Goal: Check status: Check status

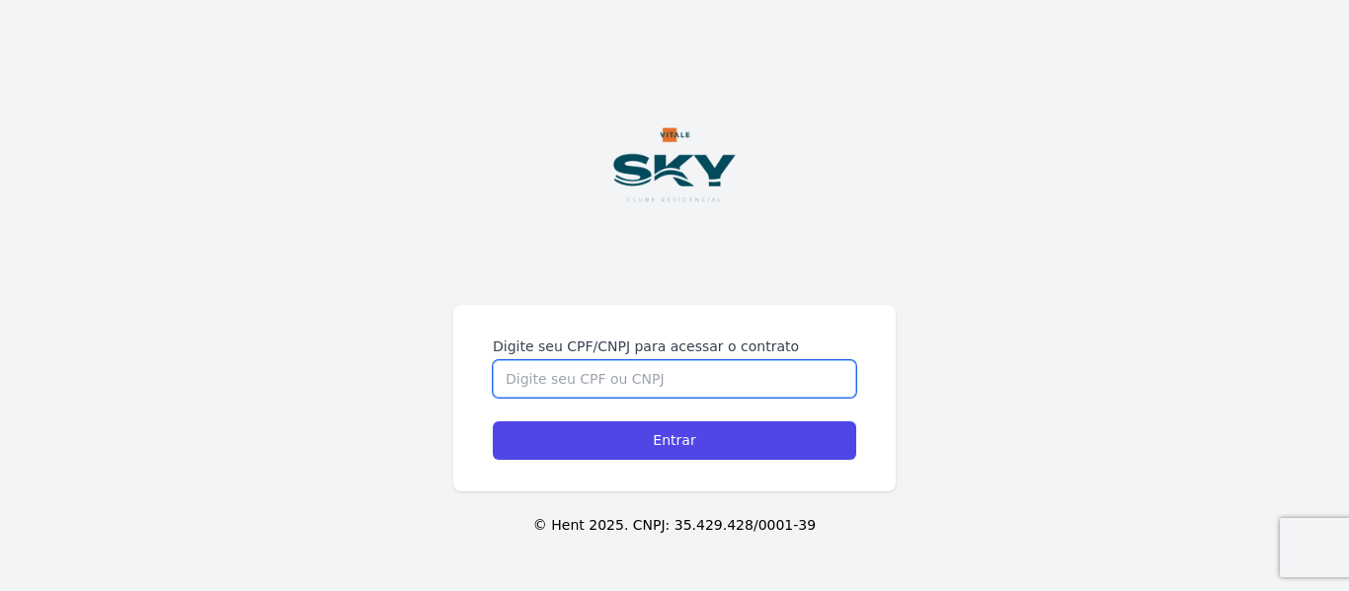
click at [646, 378] on input "Digite seu CPF/CNPJ para acessar o contrato" at bounding box center [674, 379] width 363 height 38
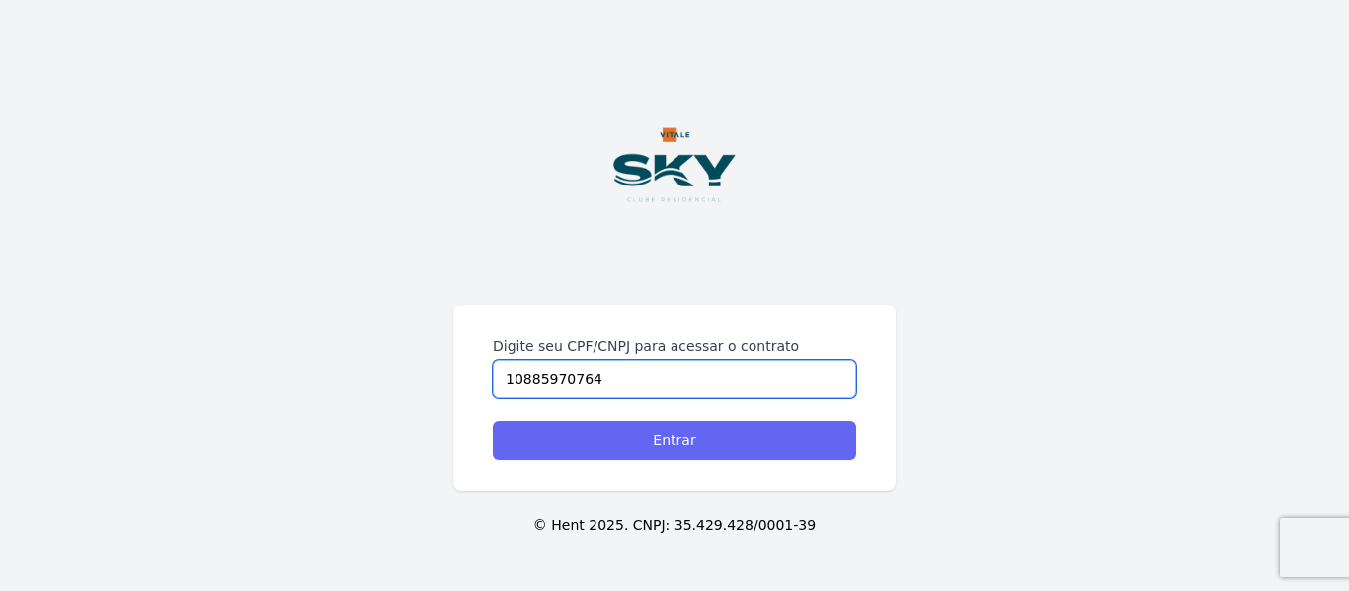
type input "10885970764"
click at [652, 428] on input "Entrar" at bounding box center [674, 441] width 363 height 39
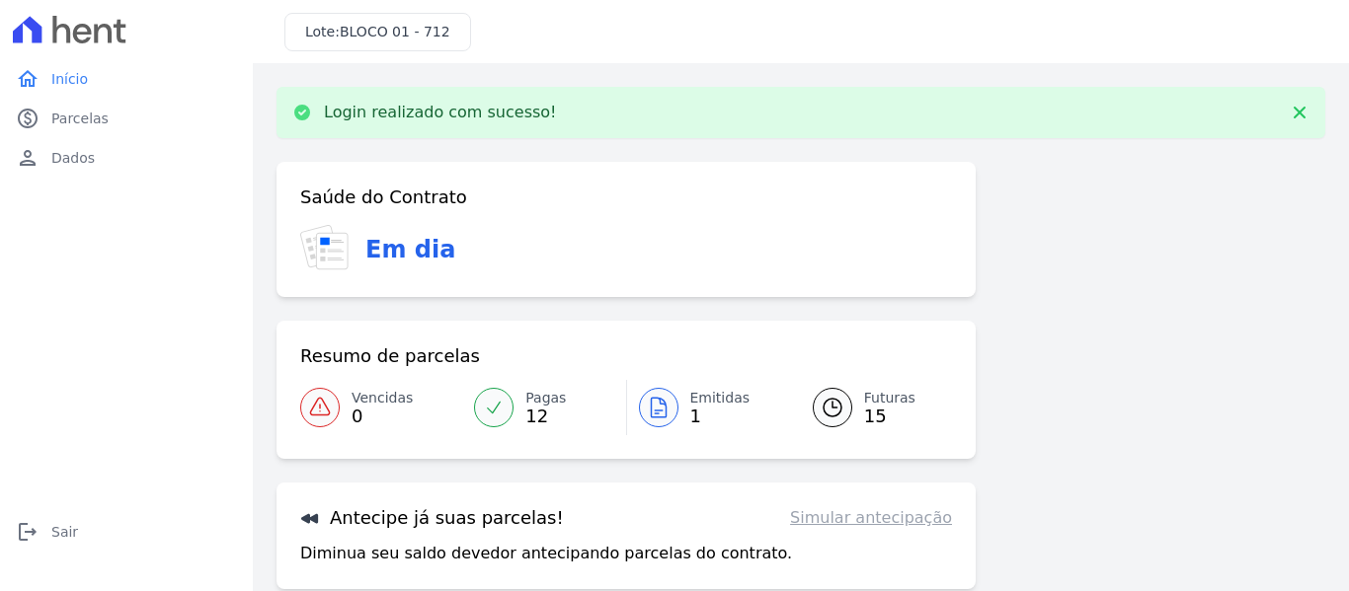
click at [660, 410] on icon at bounding box center [658, 408] width 15 height 20
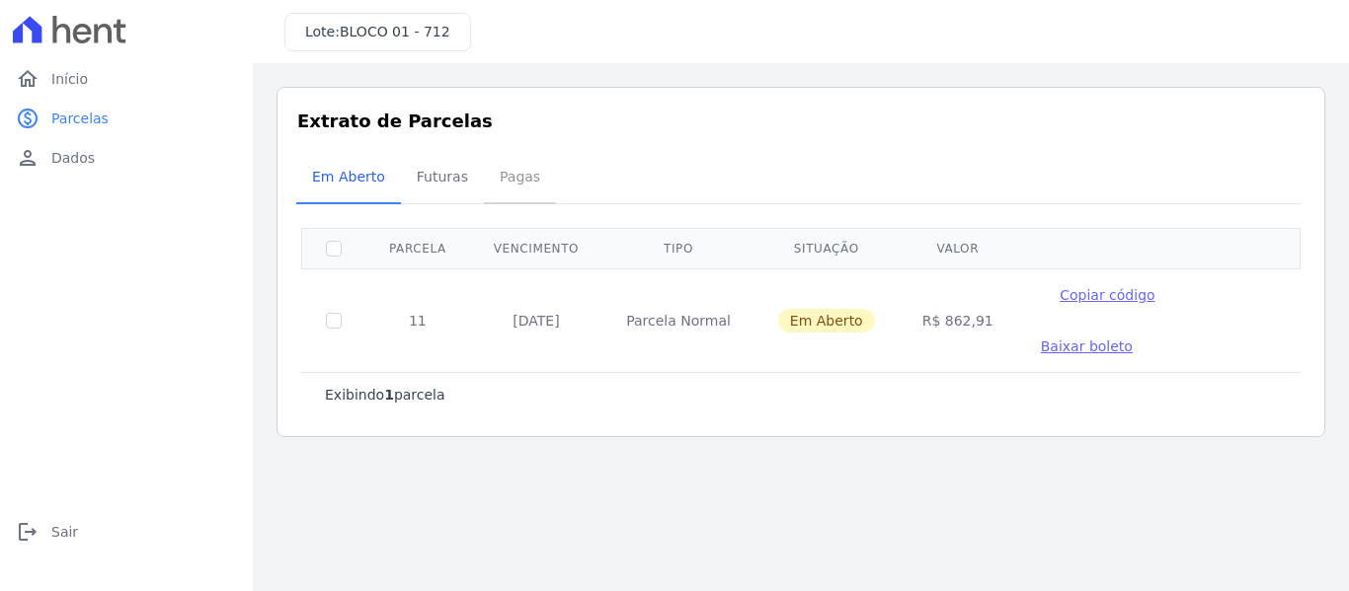
click at [508, 181] on span "Pagas" at bounding box center [520, 176] width 64 height 39
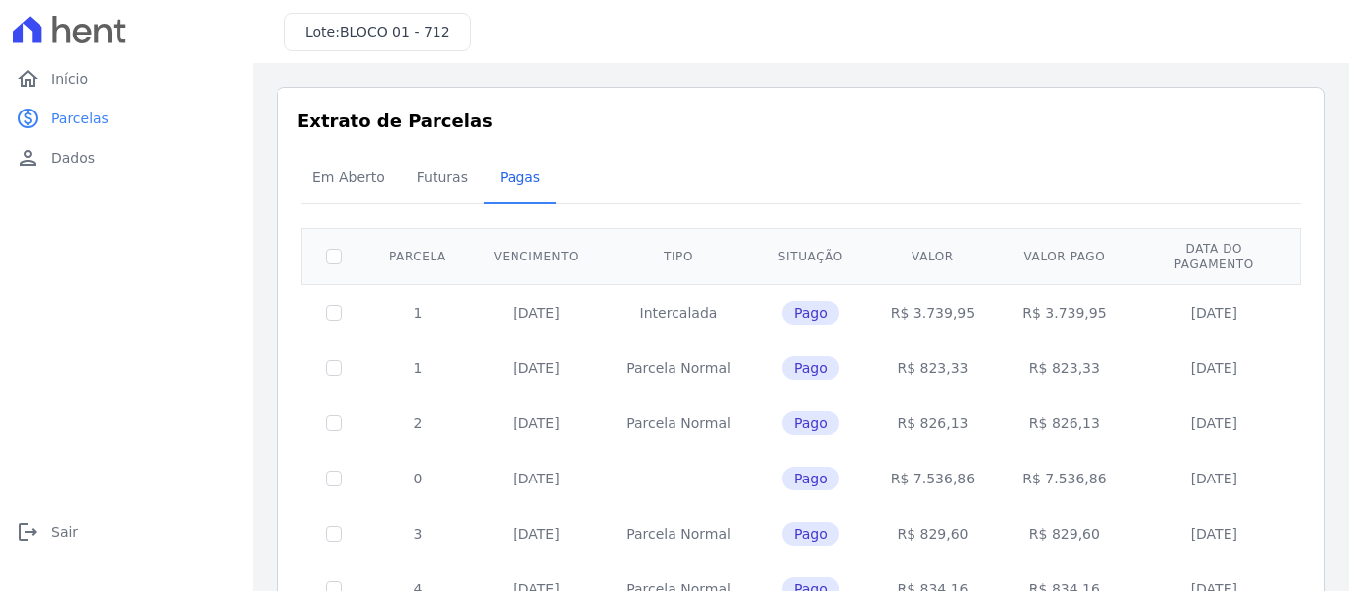
drag, startPoint x: 1333, startPoint y: 184, endPoint x: 1317, endPoint y: 322, distance: 139.1
click at [1317, 322] on div "Listagem de parcelas Baixar PDF Extrato de Parcelas Em Aberto Futuras Pagas 0 s…" at bounding box center [801, 550] width 1096 height 974
click at [1296, 280] on div "Extrato de Parcelas Em Aberto Futuras Pagas 0 selecionada(s) Exibindo todos(as)…" at bounding box center [800, 550] width 1048 height 927
click at [454, 187] on span "Futuras" at bounding box center [442, 176] width 75 height 39
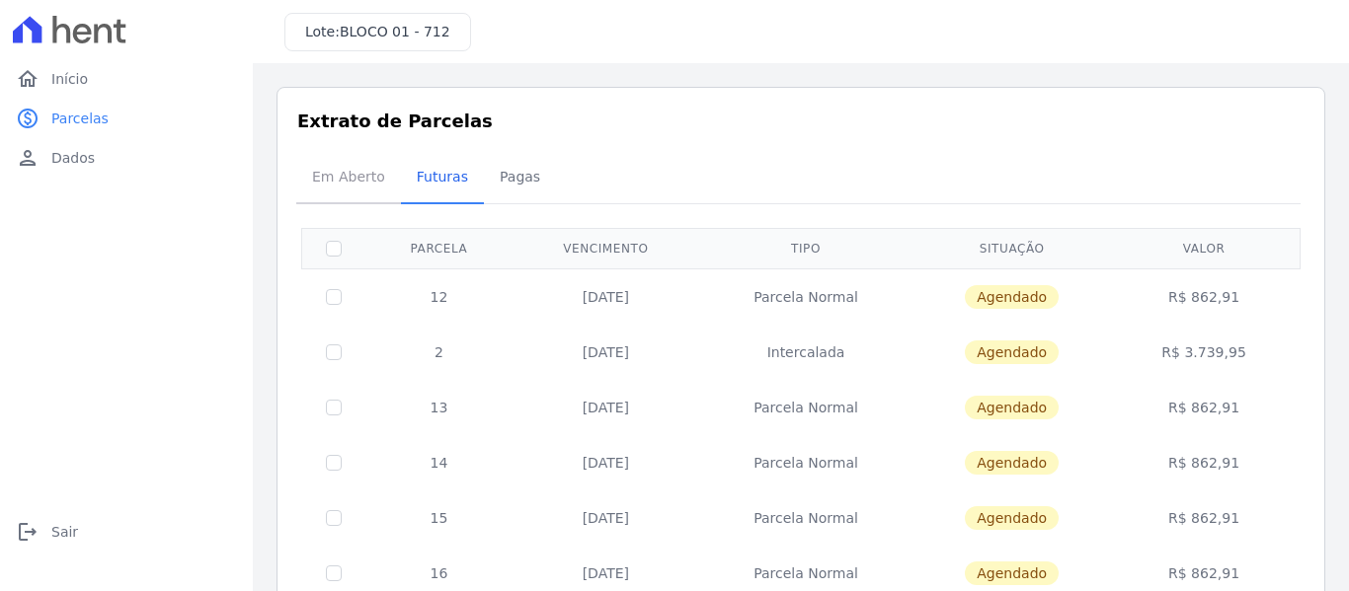
click at [365, 186] on span "Em Aberto" at bounding box center [348, 176] width 97 height 39
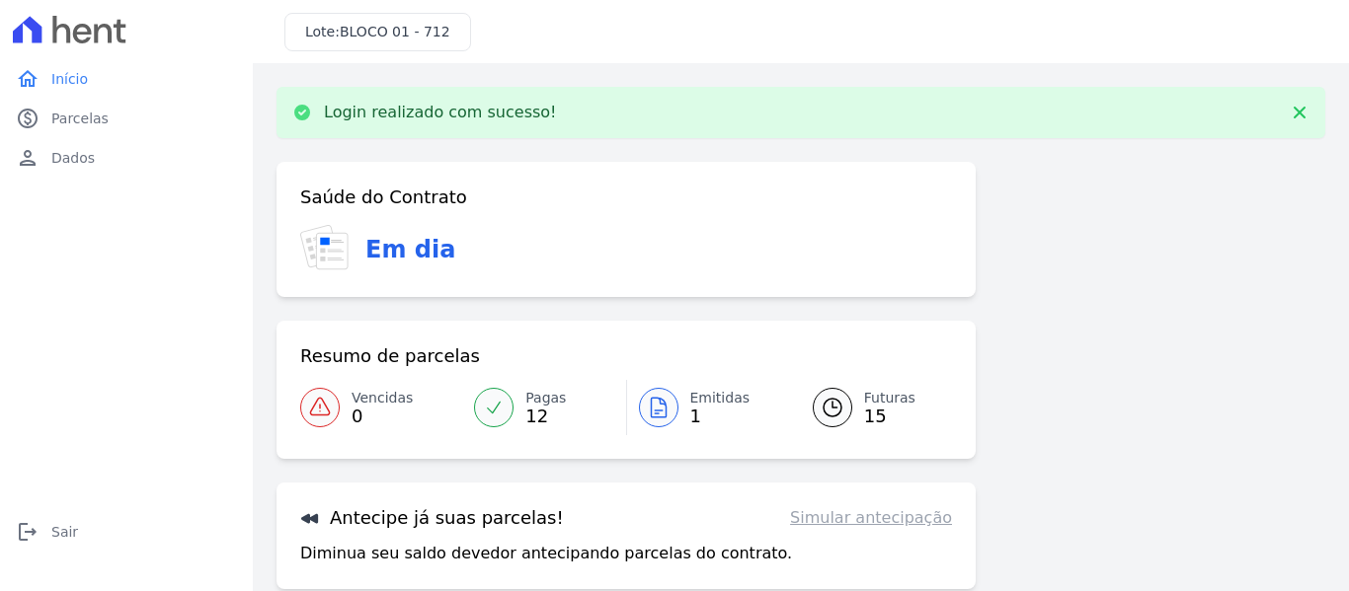
click at [812, 409] on div at bounding box center [831, 407] width 39 height 39
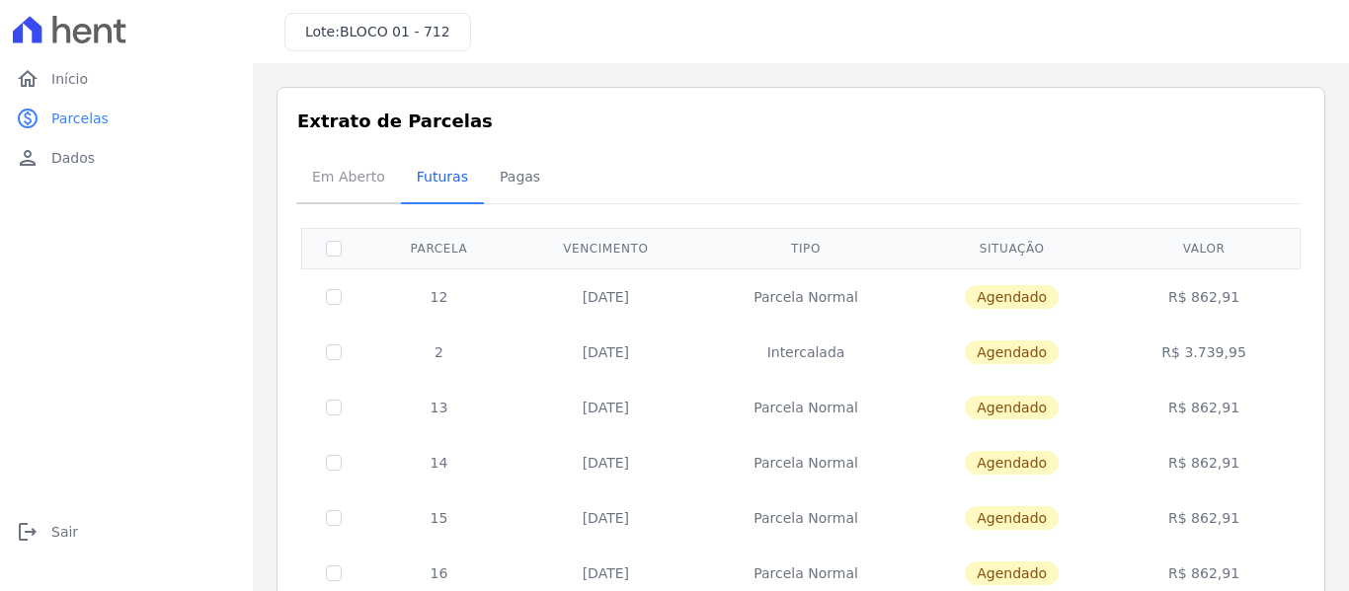
click at [339, 165] on span "Em Aberto" at bounding box center [348, 176] width 97 height 39
